Goal: Navigation & Orientation: Find specific page/section

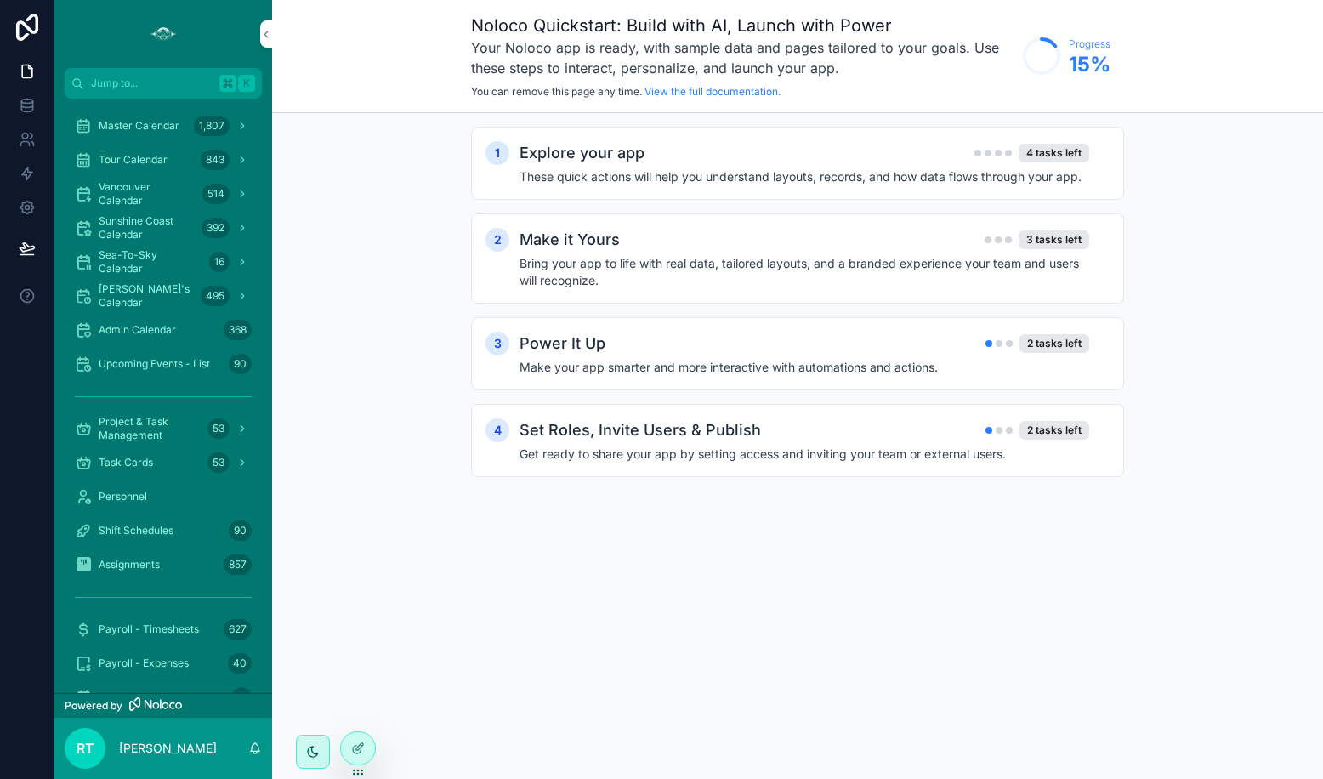
click at [162, 127] on span "Master Calendar" at bounding box center [139, 126] width 81 height 14
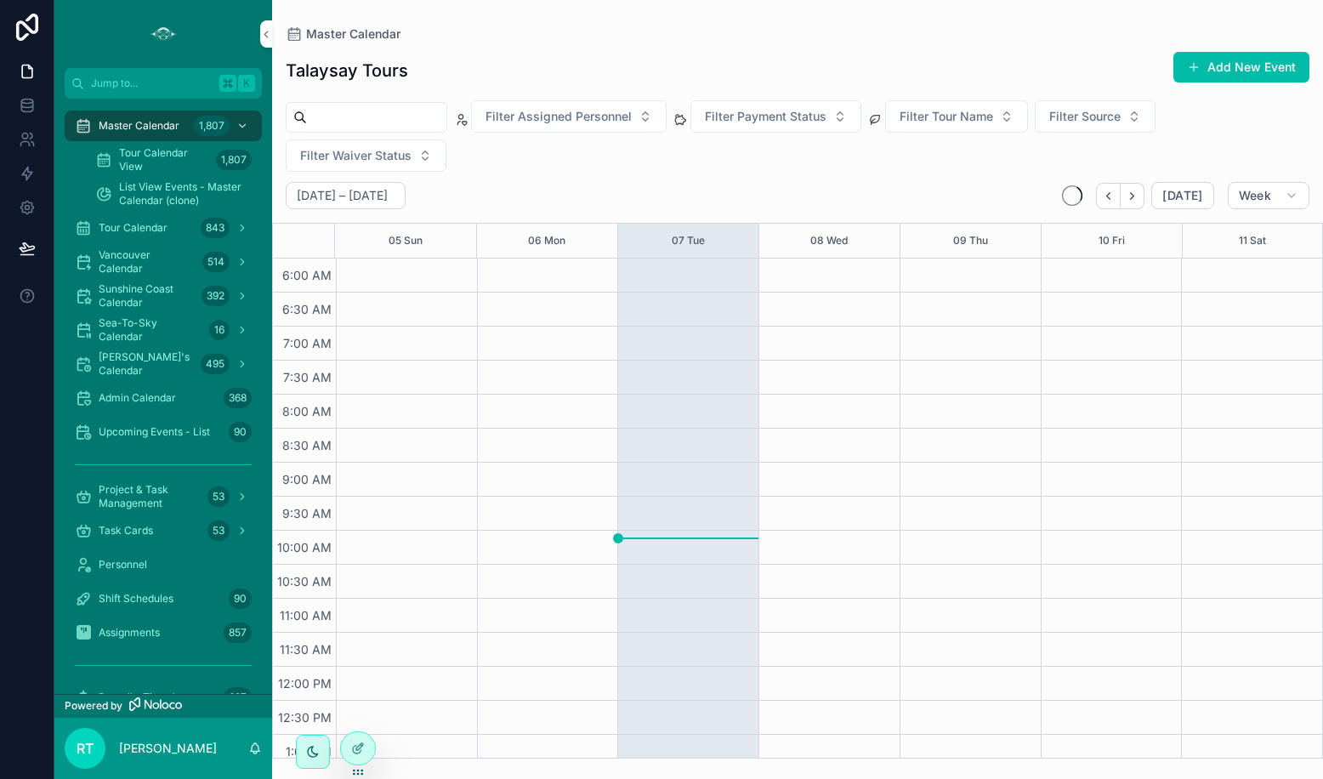
scroll to position [408, 0]
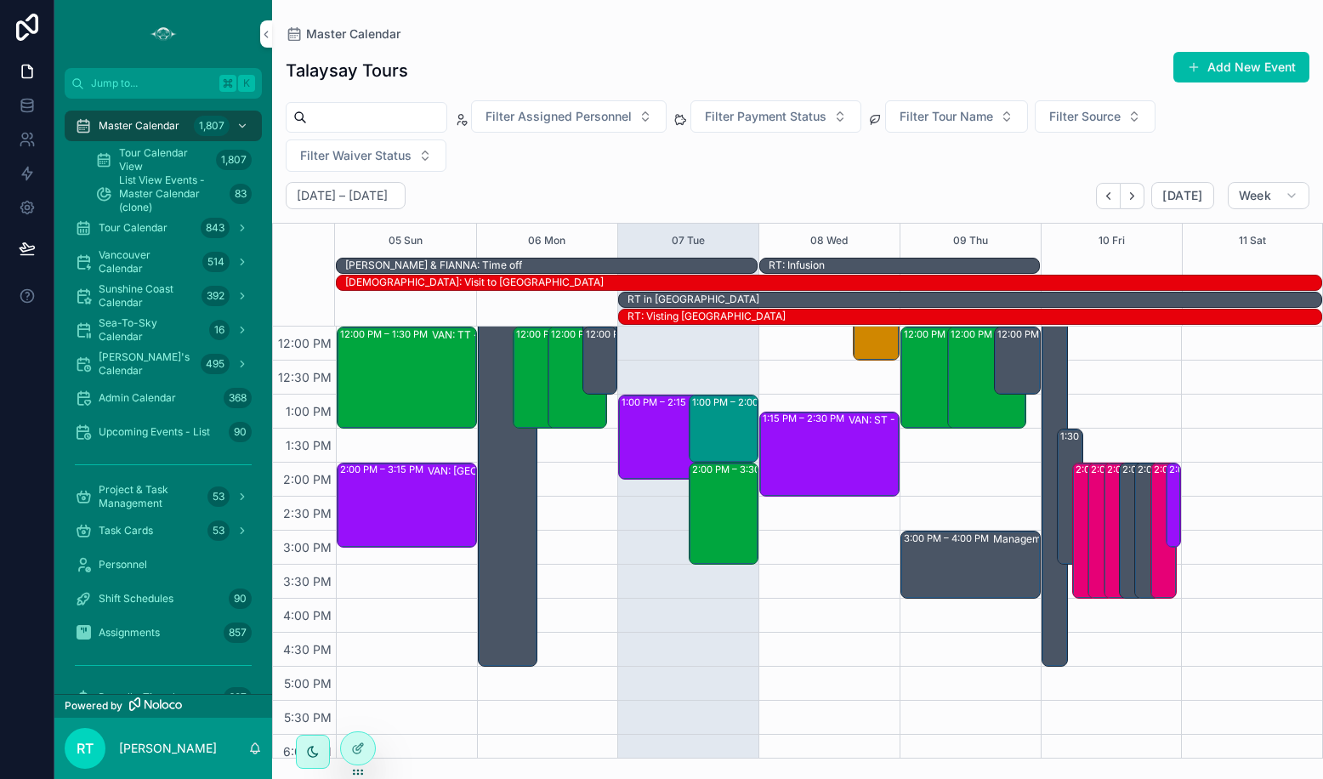
click at [591, 113] on span "Filter Assigned Personnel" at bounding box center [558, 116] width 146 height 17
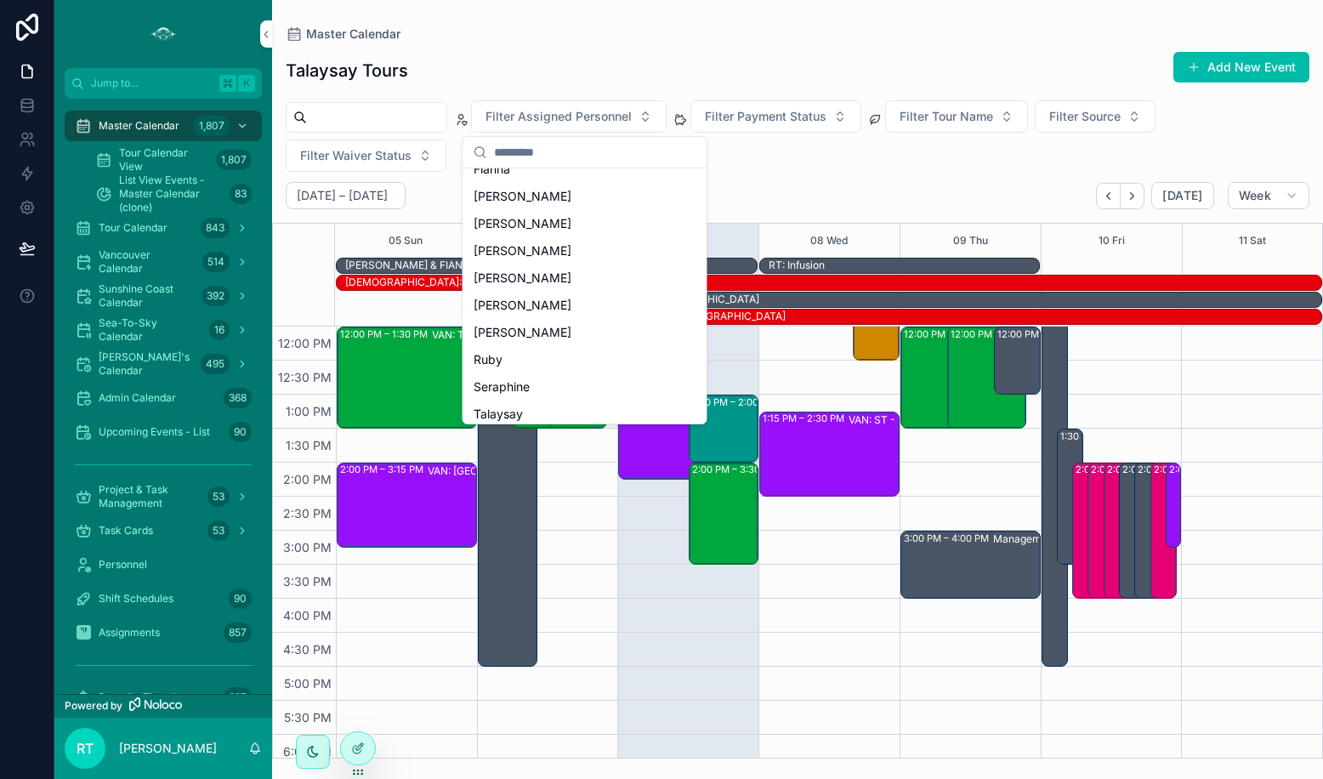
scroll to position [415, 0]
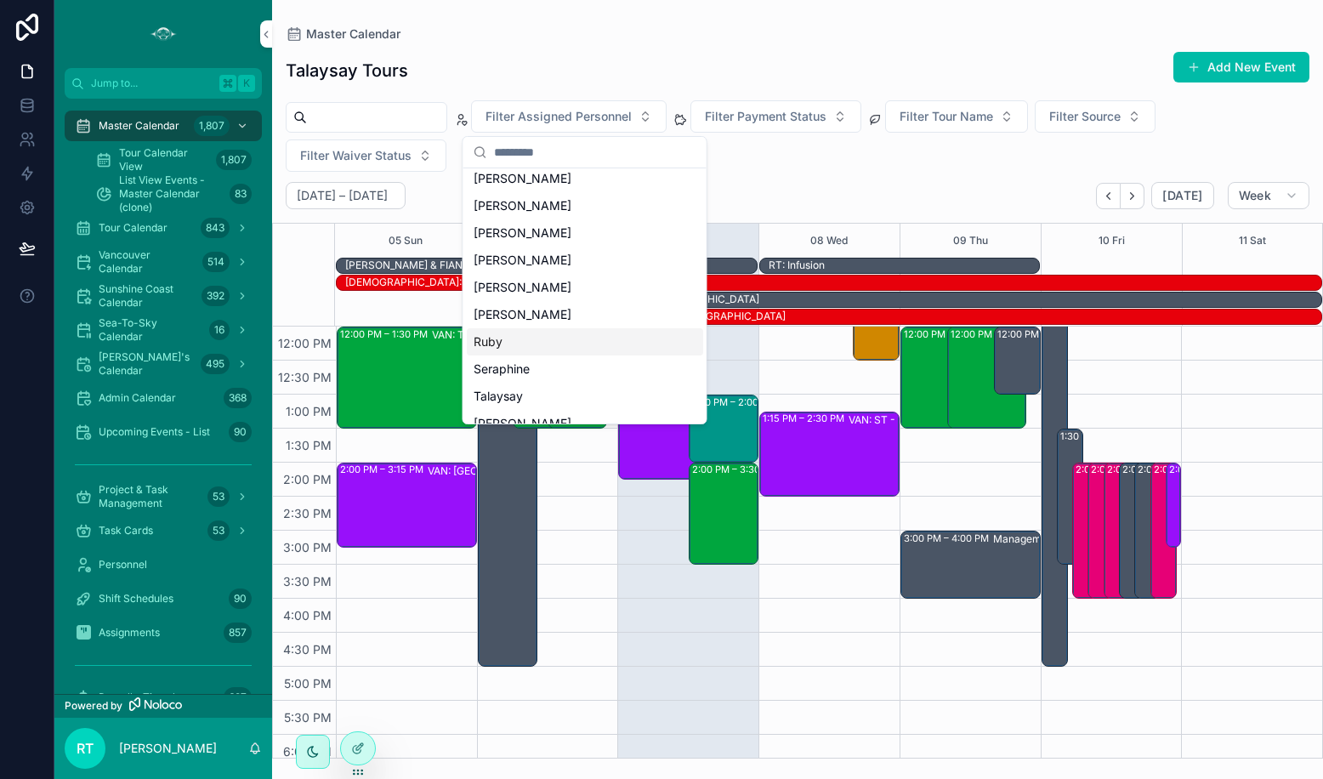
click at [518, 340] on div "Ruby" at bounding box center [585, 341] width 236 height 27
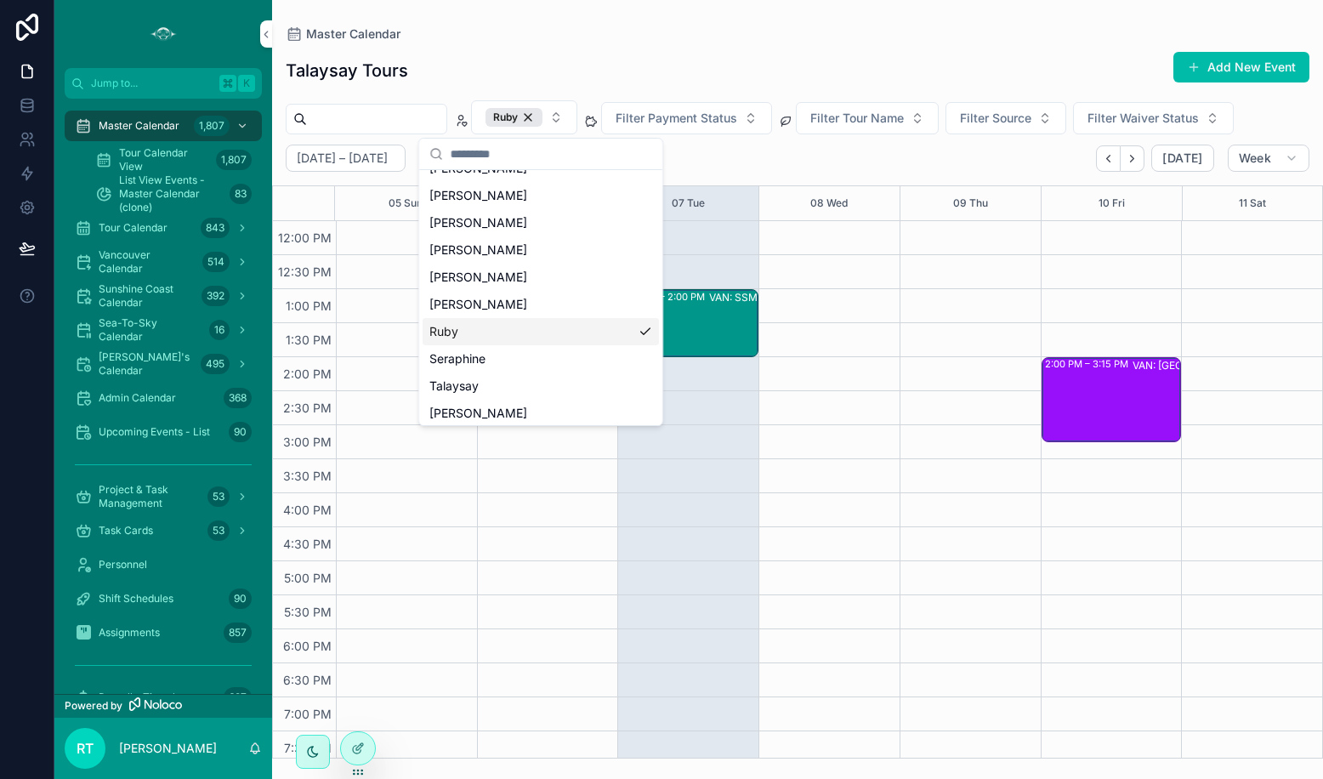
scroll to position [459, 0]
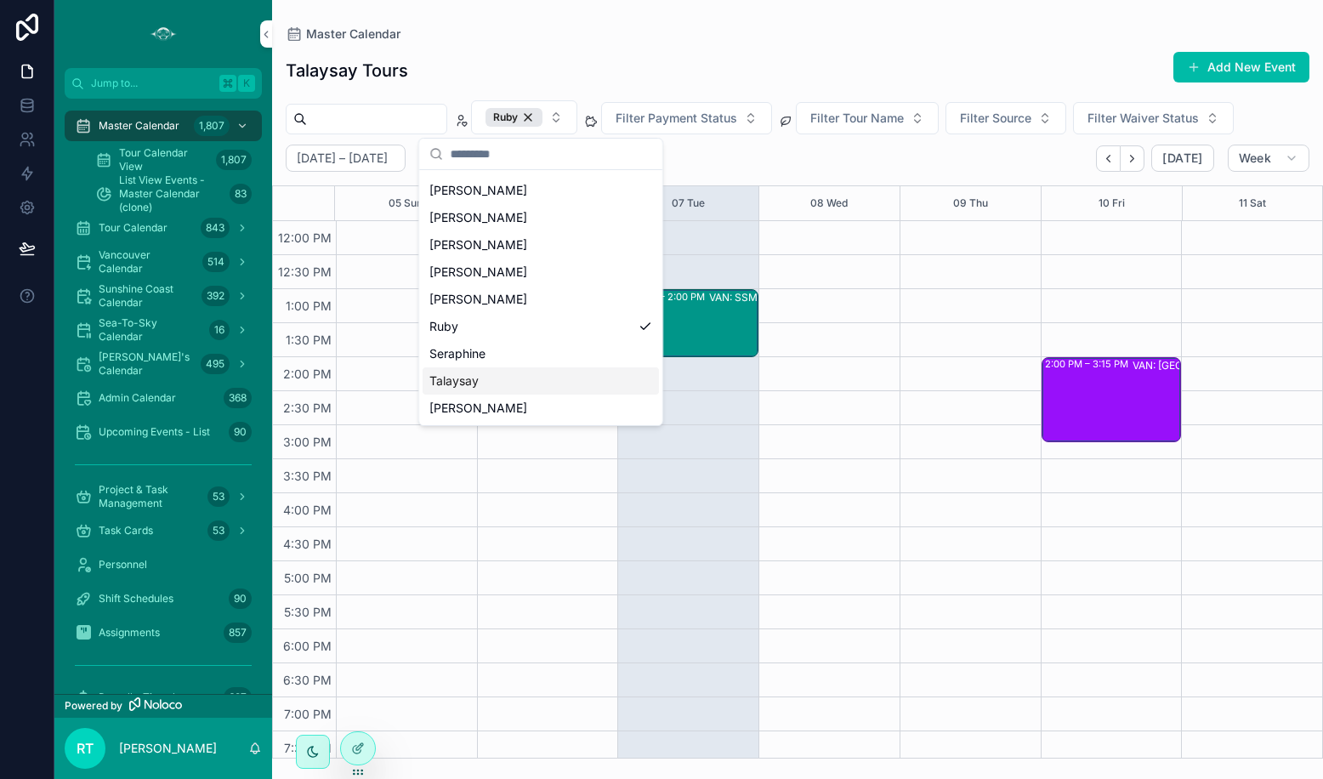
click at [484, 378] on div "Talaysay" at bounding box center [541, 380] width 236 height 27
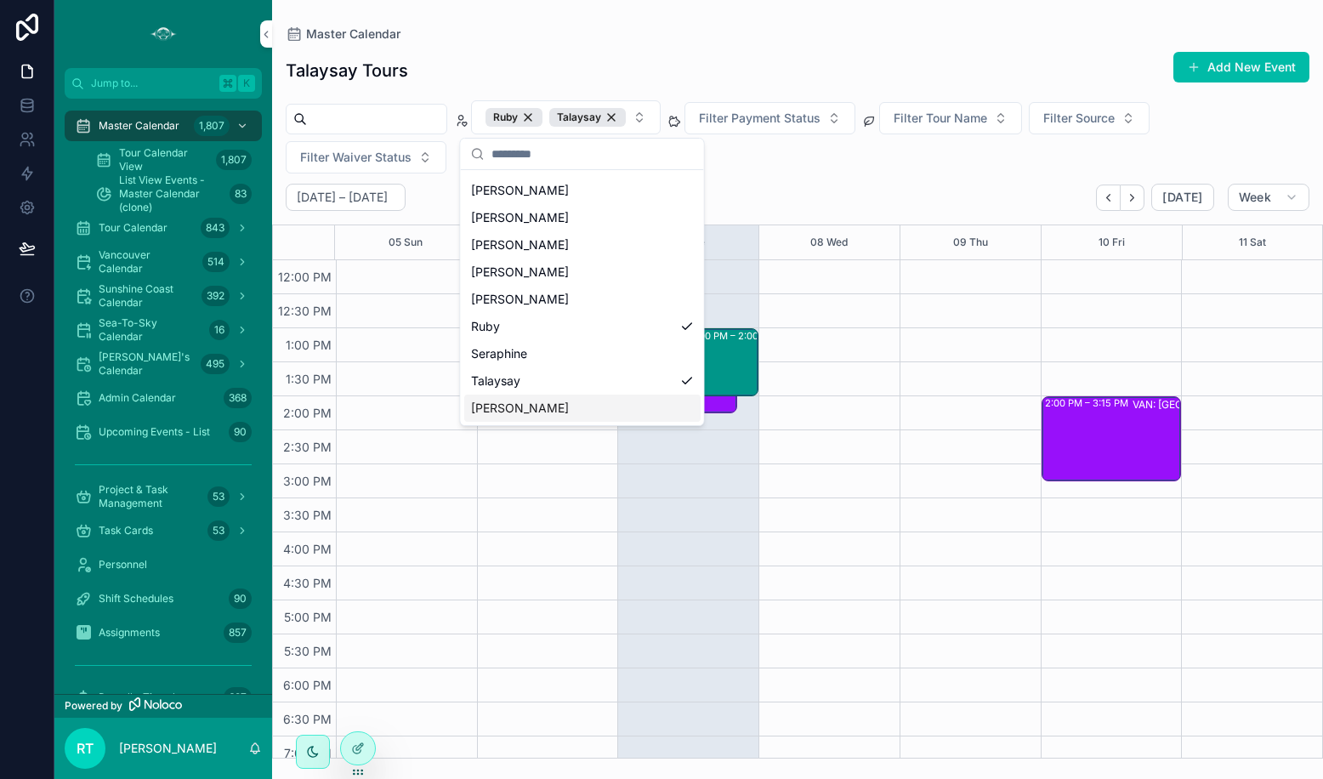
click at [493, 406] on span "[PERSON_NAME]" at bounding box center [520, 408] width 98 height 17
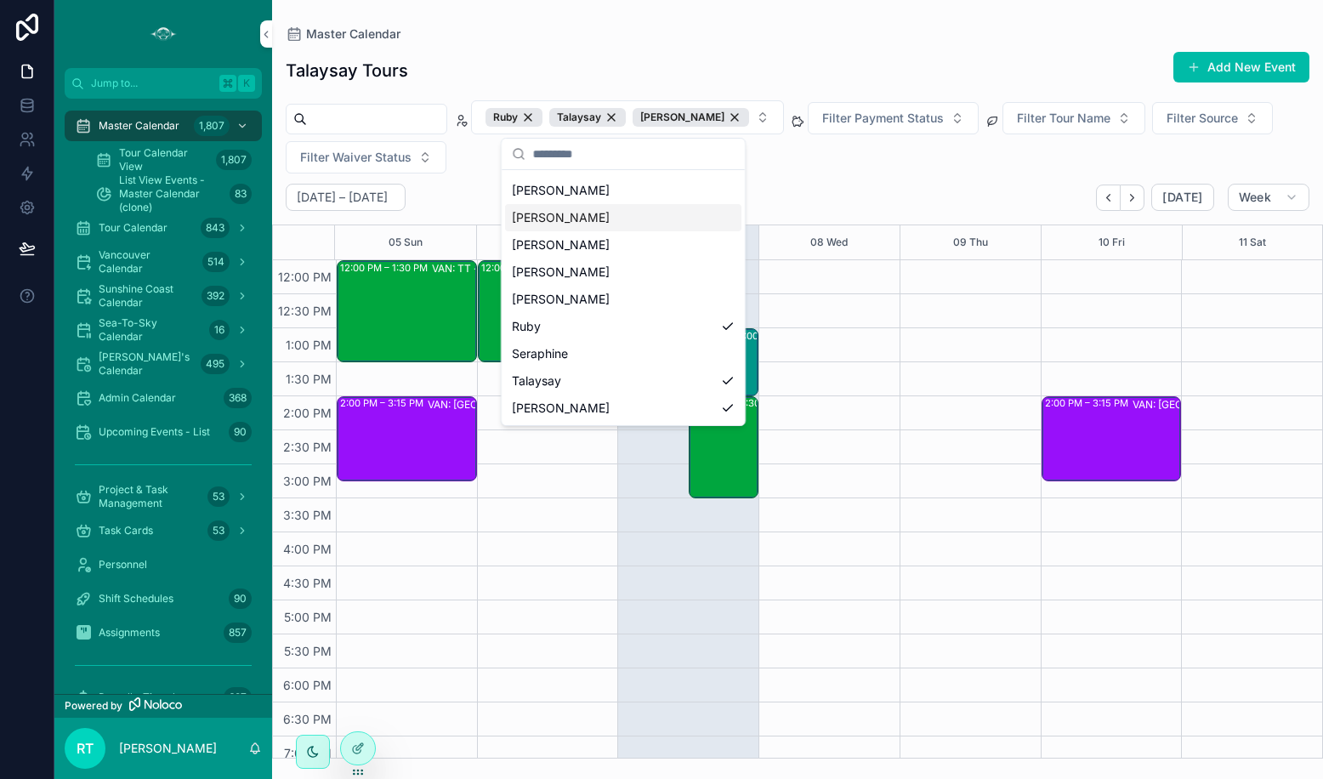
click at [888, 156] on div "[PERSON_NAME] [PERSON_NAME] Filter Payment Status Filter Tour Name Filter Sourc…" at bounding box center [797, 136] width 1051 height 73
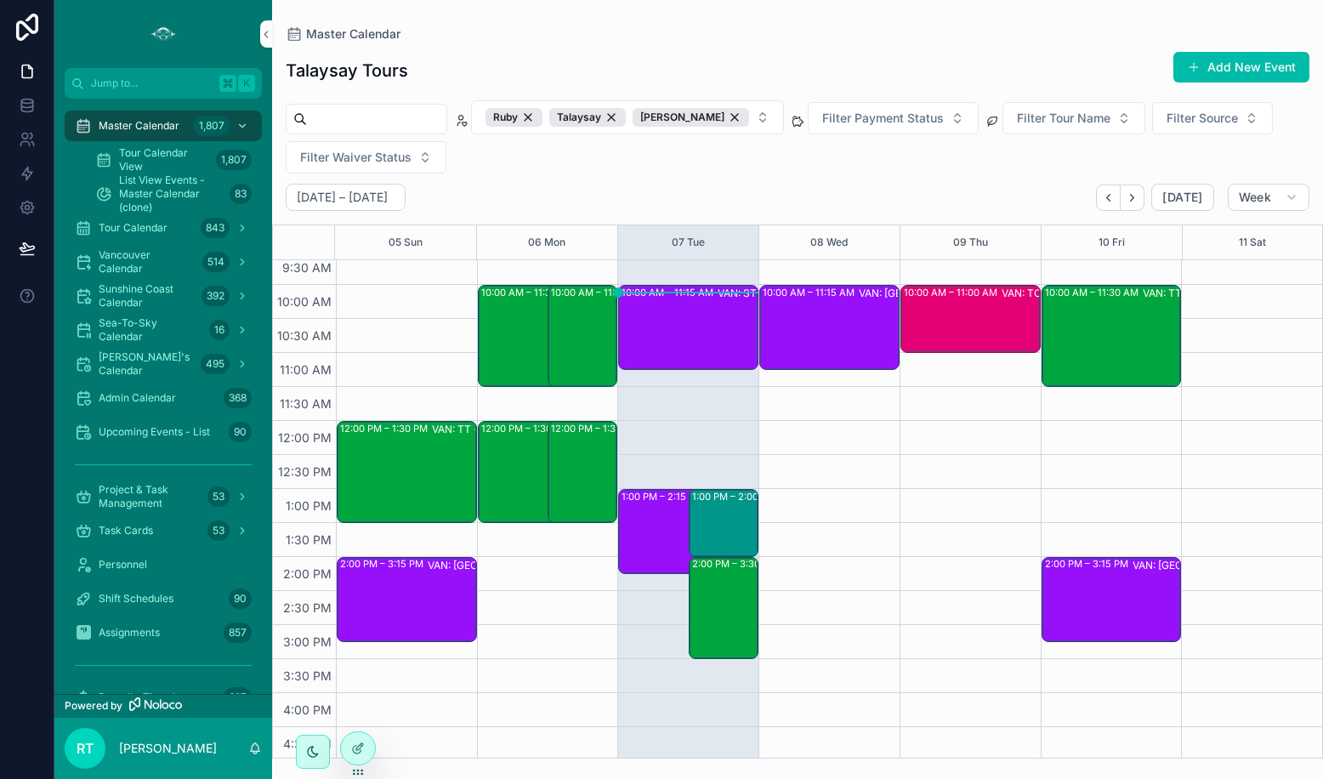
scroll to position [253, 0]
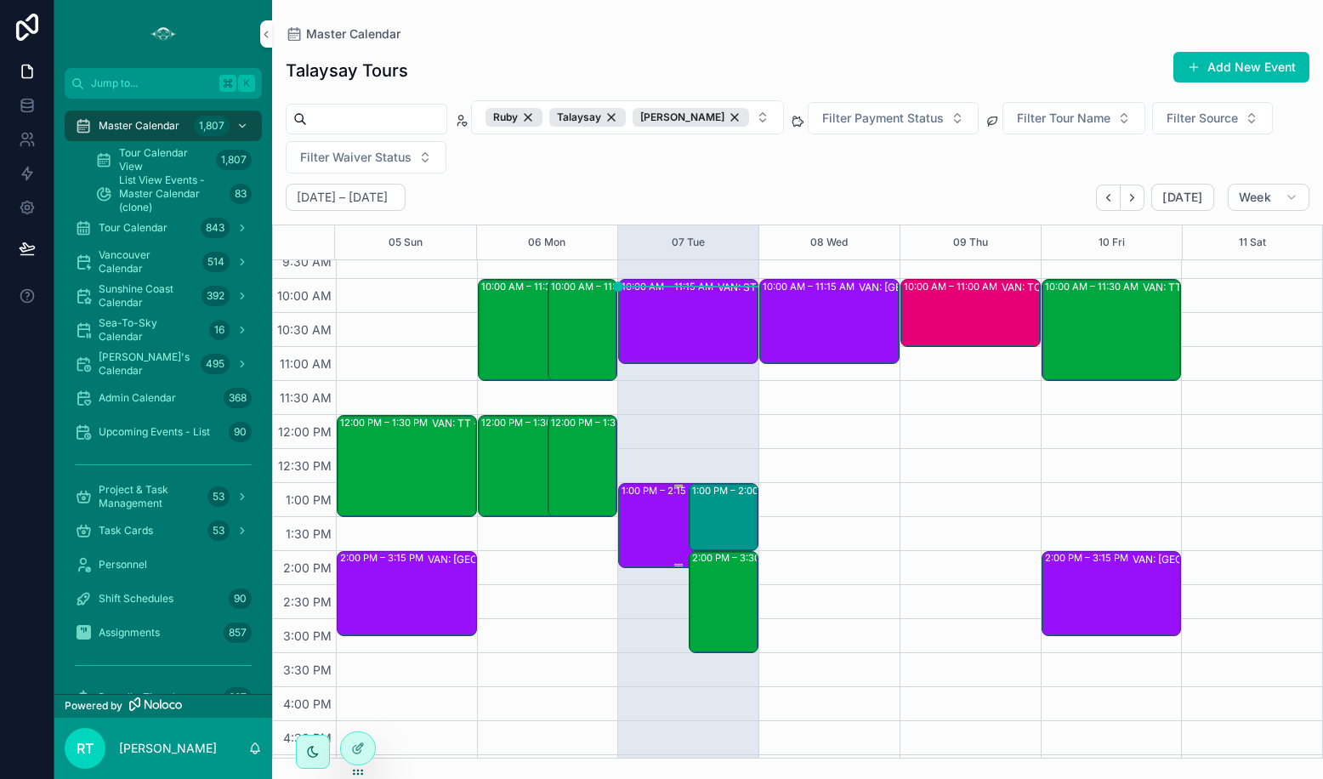
click at [642, 551] on div "1:00 PM – 2:15 PM VAN: [GEOGRAPHIC_DATA][PERSON_NAME] (37) [PERSON_NAME], TW:KX…" at bounding box center [678, 526] width 114 height 82
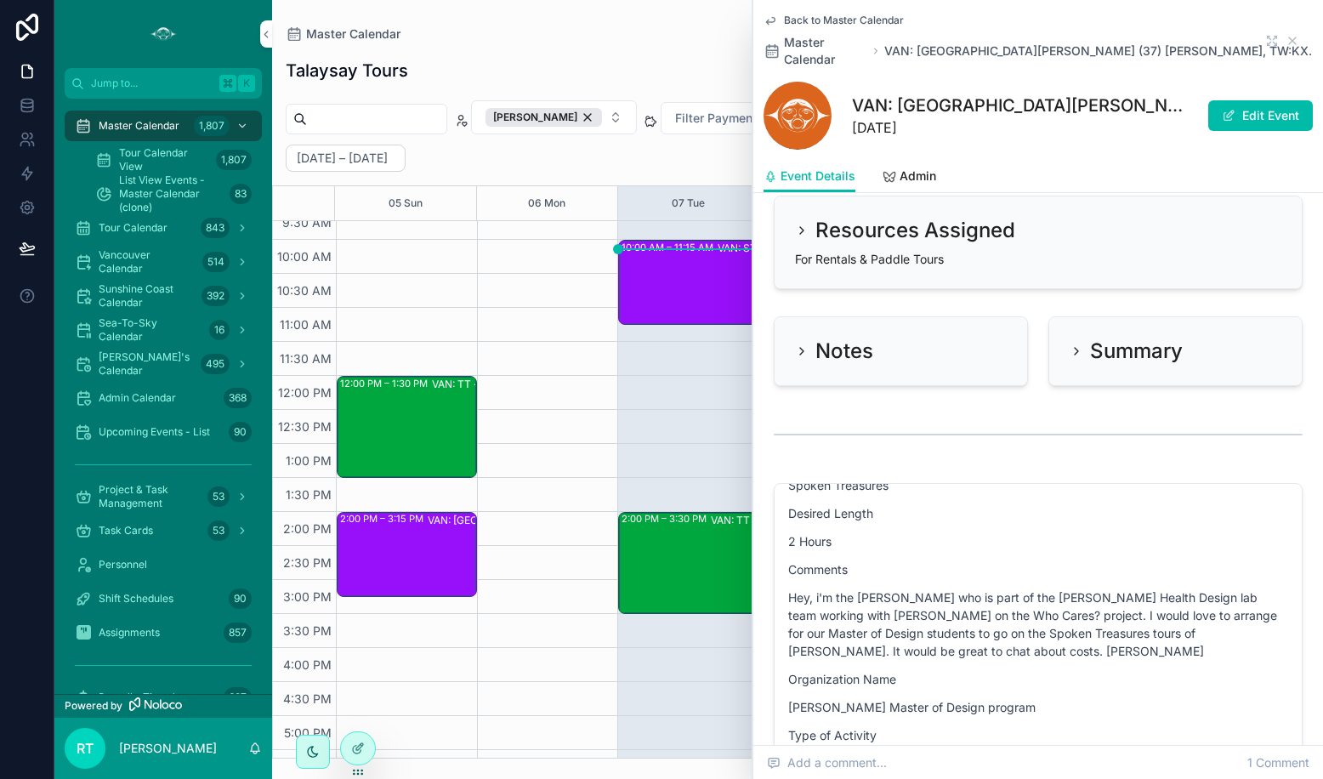
scroll to position [1847, 0]
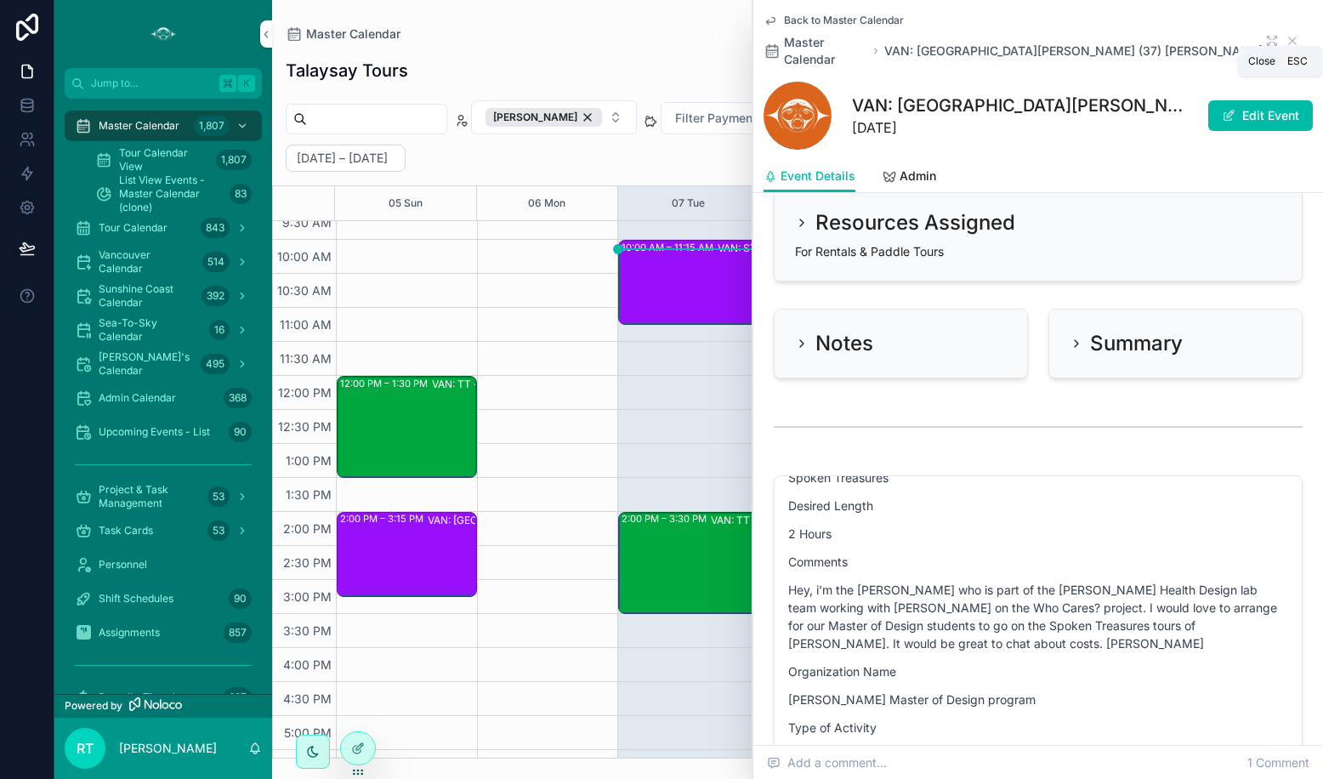
click at [1019, 34] on icon "scrollable content" at bounding box center [1292, 41] width 14 height 14
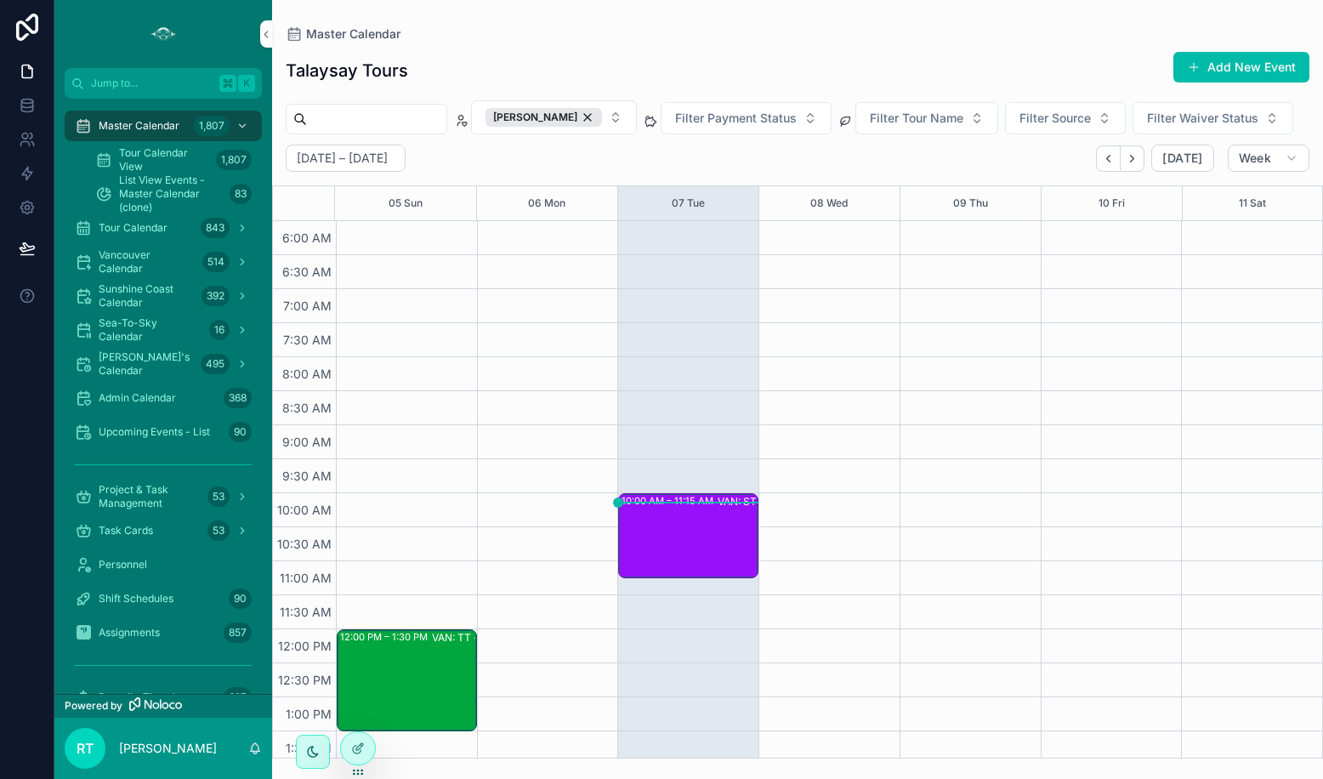
click at [593, 119] on button "[PERSON_NAME]" at bounding box center [554, 117] width 166 height 34
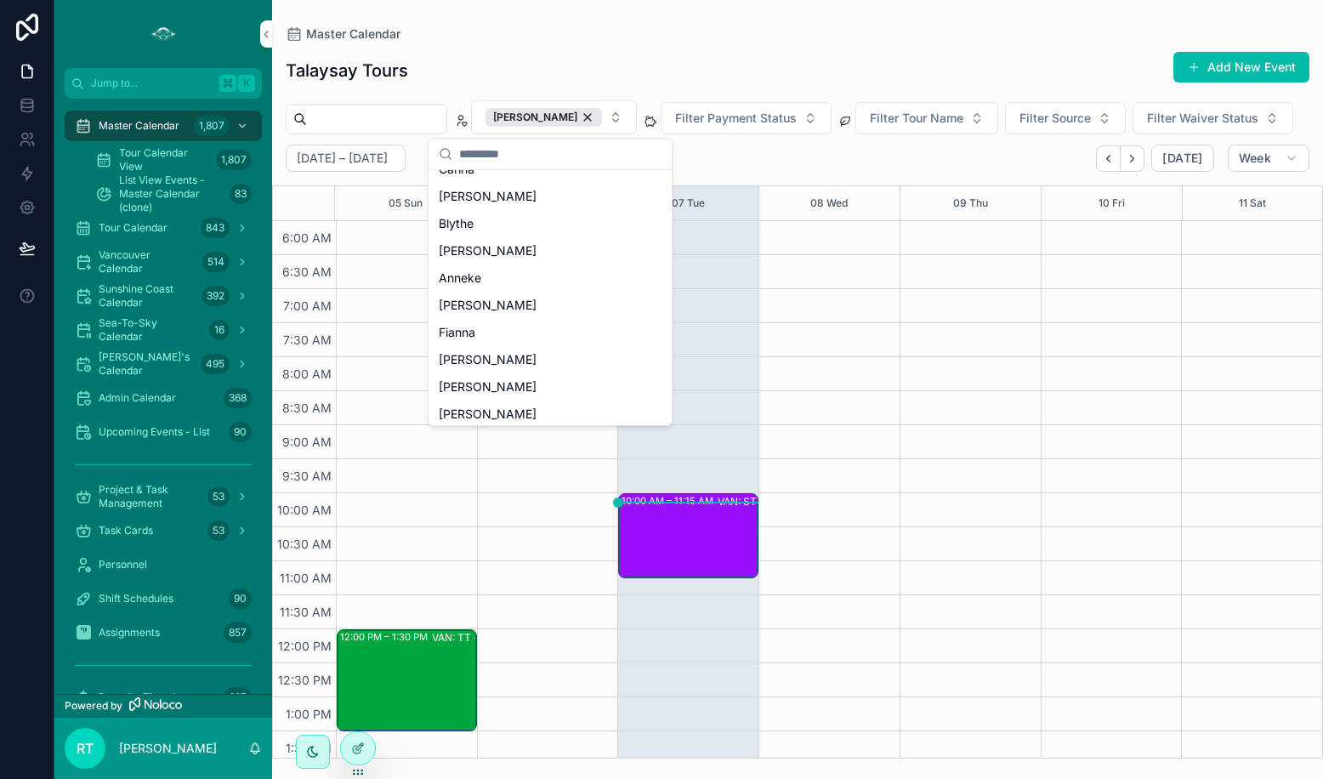
scroll to position [459, 0]
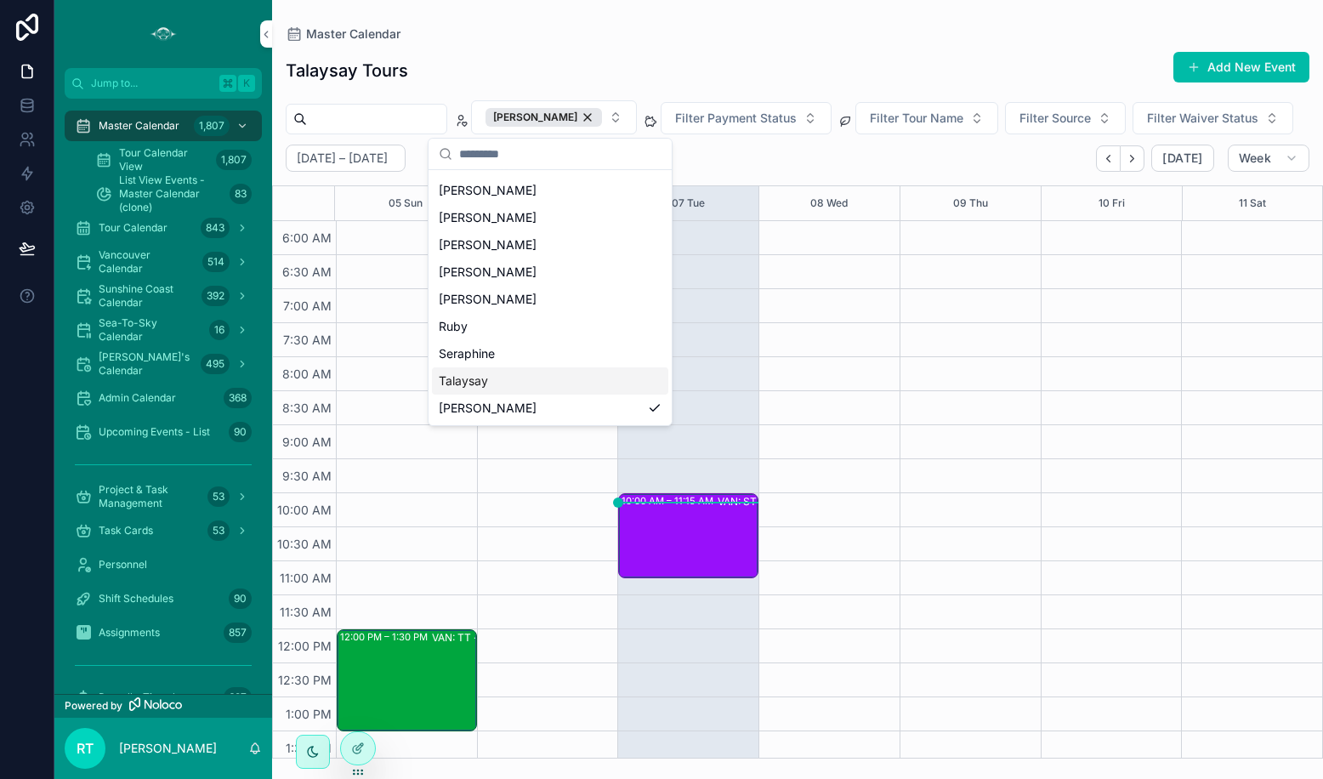
click at [491, 381] on div "Talaysay" at bounding box center [550, 380] width 236 height 27
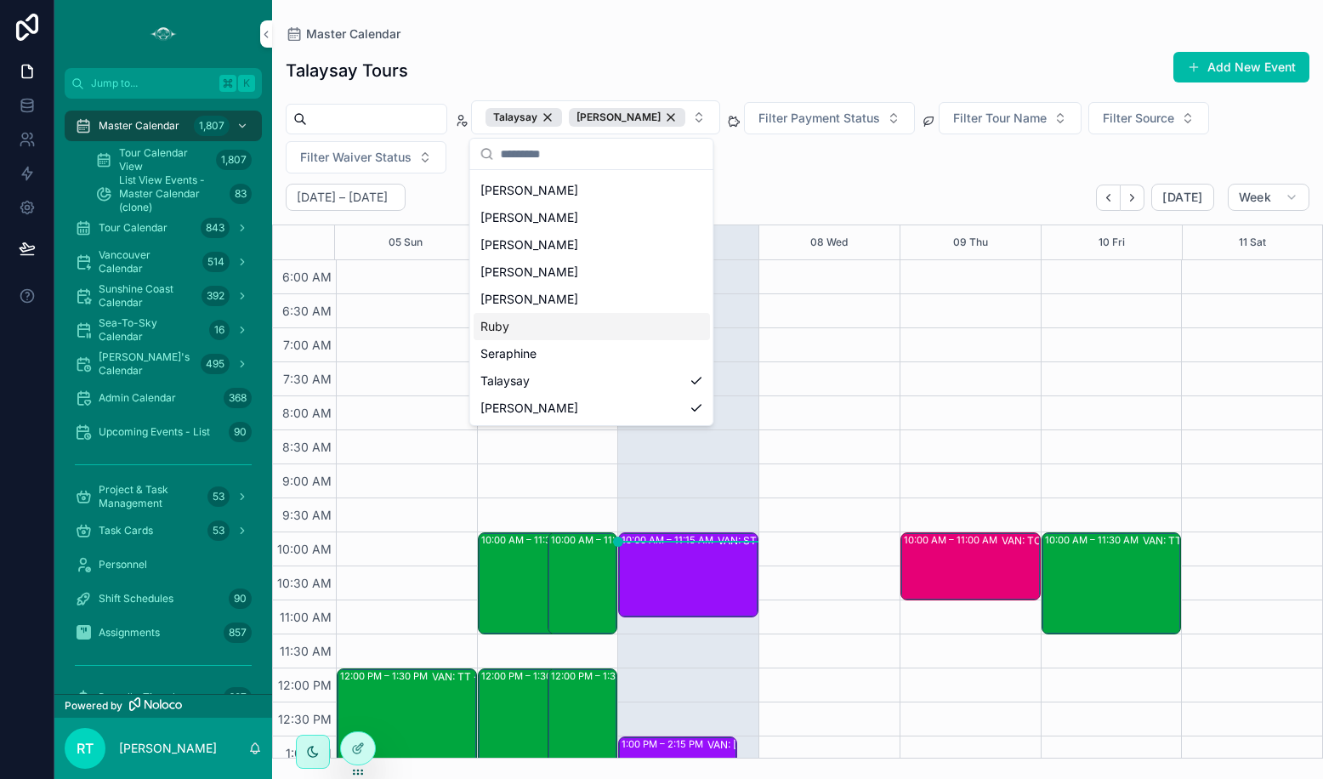
click at [499, 325] on span "Ruby" at bounding box center [494, 326] width 29 height 17
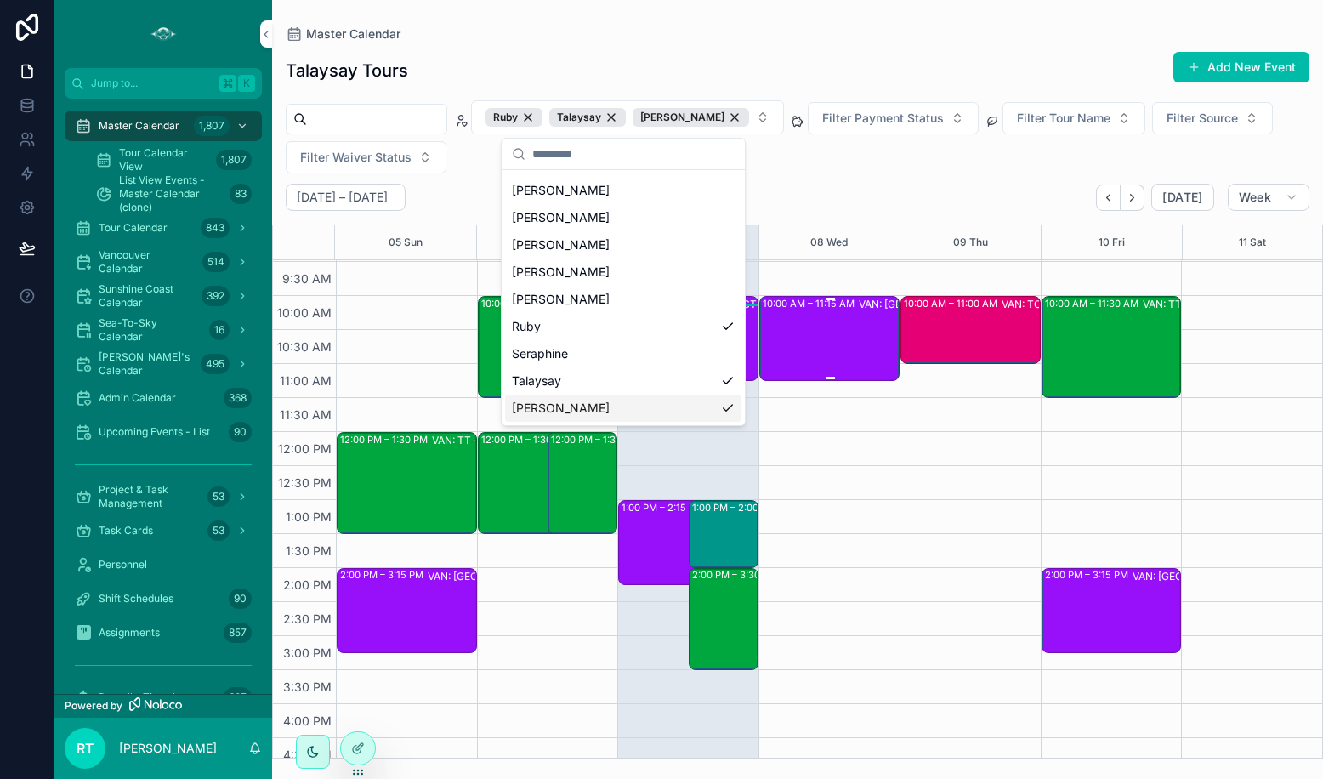
scroll to position [242, 0]
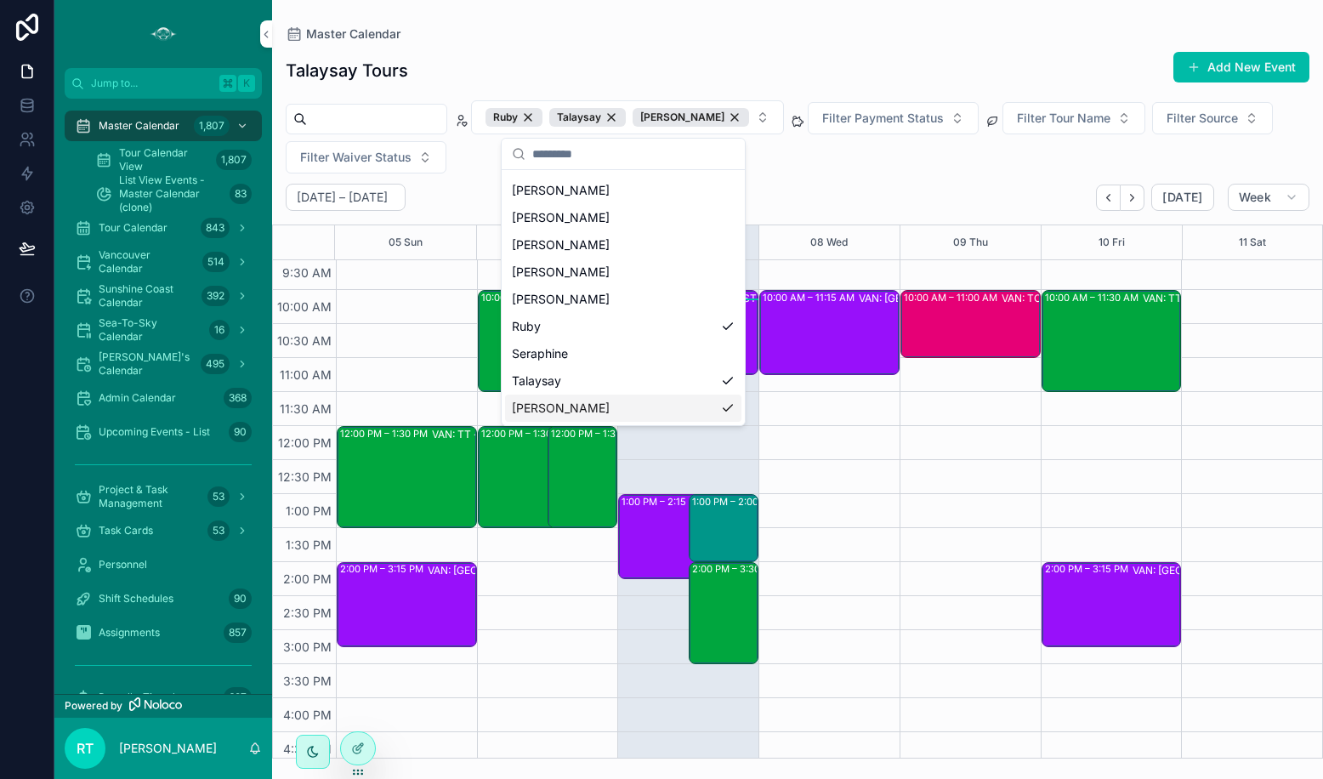
click at [907, 174] on div "Talaysay Tours Add New Event [PERSON_NAME] [PERSON_NAME] Filter Payment Status …" at bounding box center [797, 399] width 1051 height 717
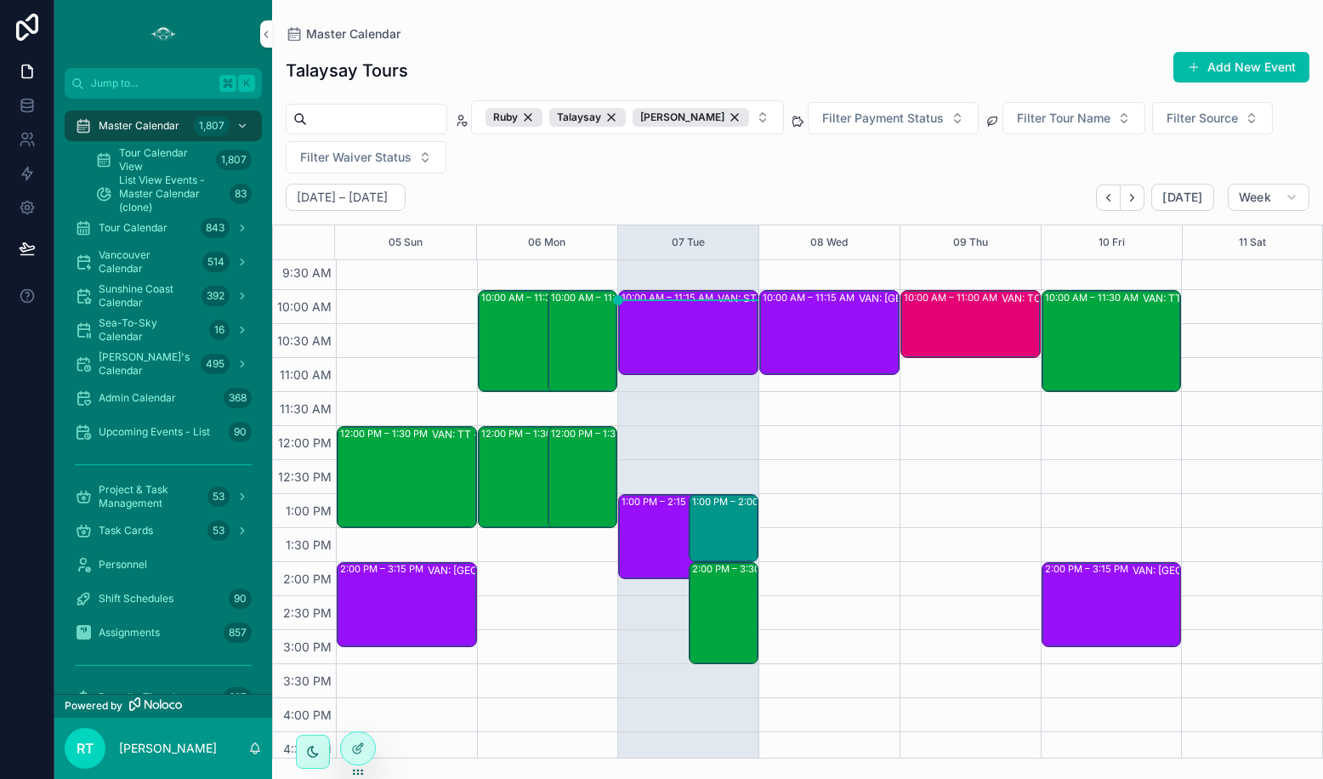
click at [812, 513] on div "10:00 AM – 11:15 AM VAN: [GEOGRAPHIC_DATA][PERSON_NAME] (15) Aude-[PERSON_NAME]…" at bounding box center [828, 528] width 141 height 1020
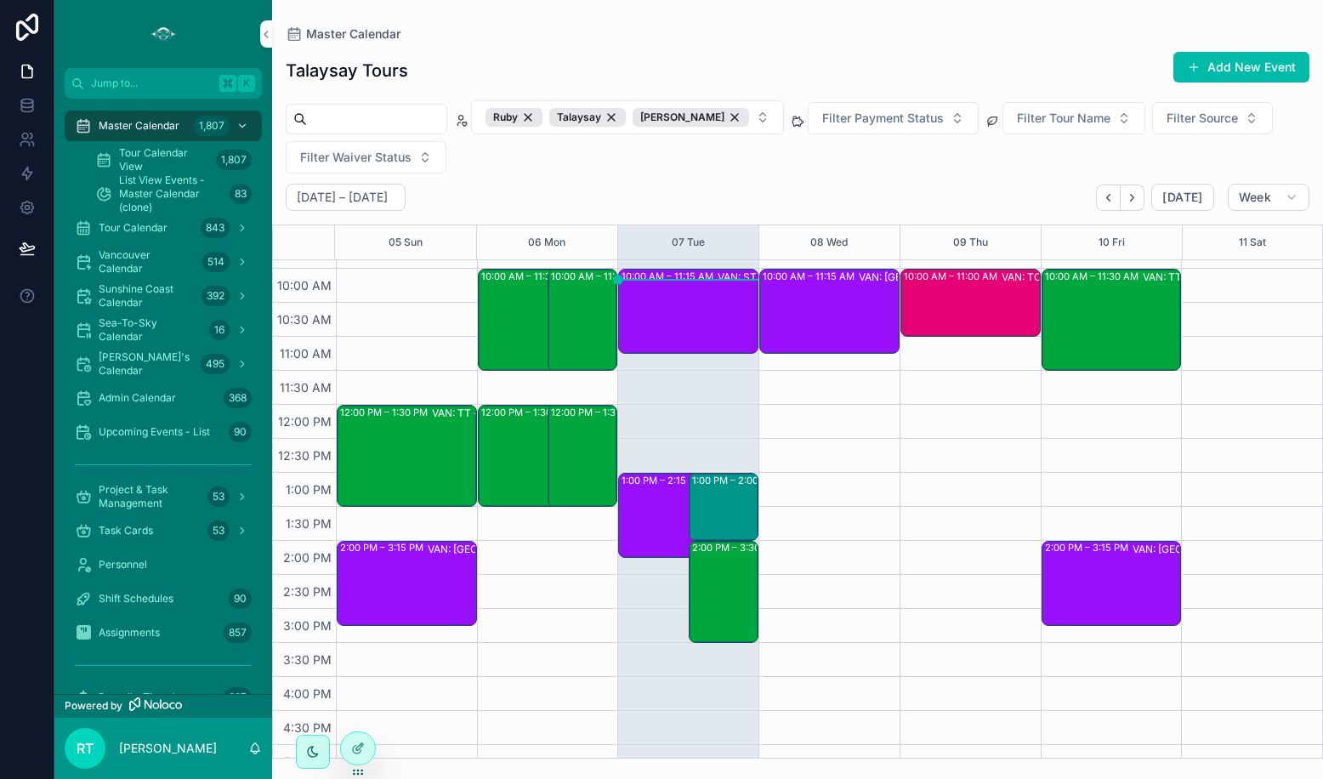
scroll to position [251, 0]
